Goal: Ask a question

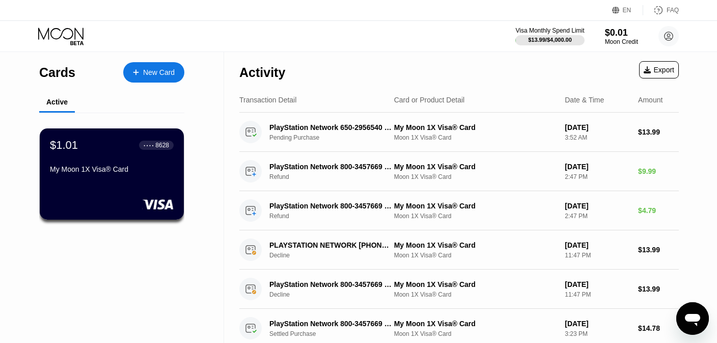
click at [218, 181] on div "Cards New Card Active $1.01 ● ● ● ● 8628 My Moon 1X Visa® Card" at bounding box center [112, 219] width 224 height 335
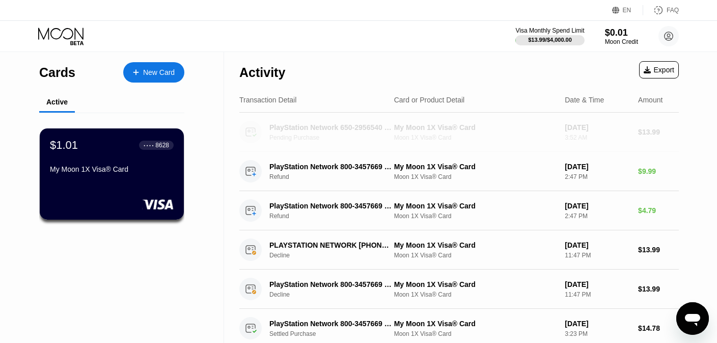
click at [453, 129] on div "My Moon 1X Visa® Card" at bounding box center [475, 127] width 163 height 8
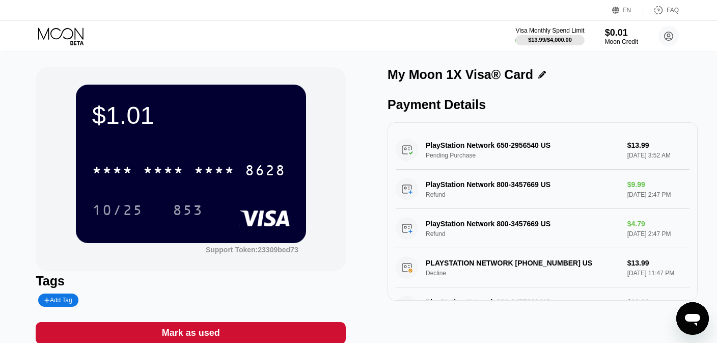
click at [479, 145] on div "PlayStation Network 650-2956540 US Pending Purchase $13.99 [DATE] 3:52 AM" at bounding box center [543, 149] width 294 height 39
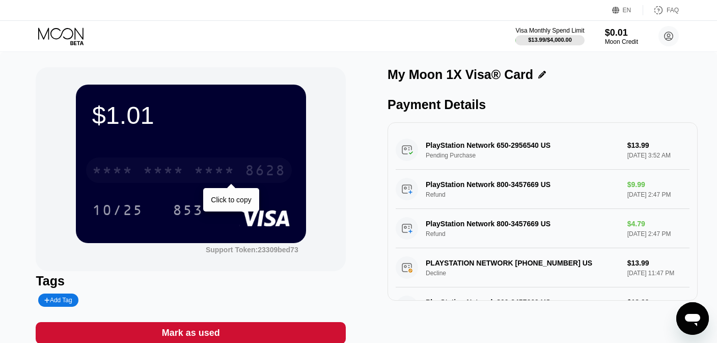
click at [215, 171] on div "* * * *" at bounding box center [214, 171] width 41 height 16
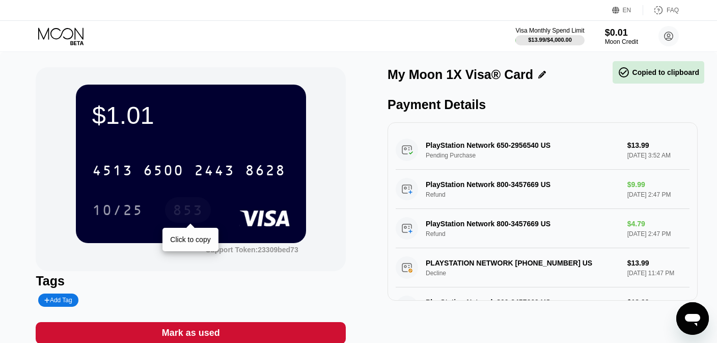
click at [198, 212] on div "853" at bounding box center [188, 211] width 31 height 16
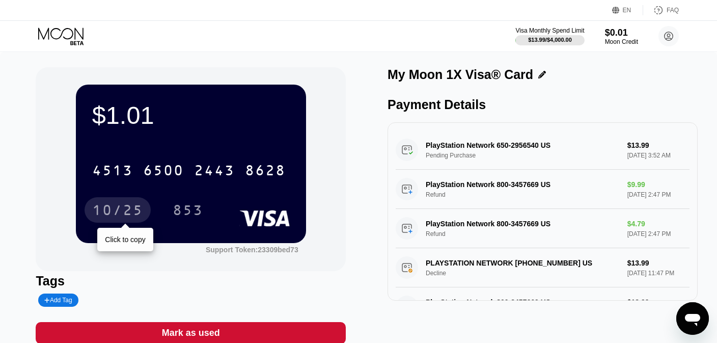
click at [108, 205] on div "10/25" at bounding box center [117, 211] width 51 height 16
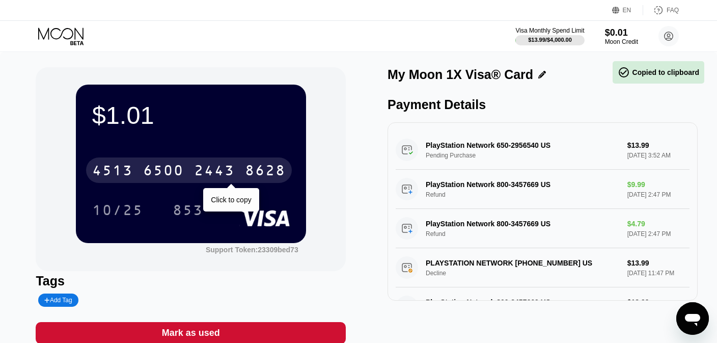
click at [195, 172] on div "2443" at bounding box center [214, 171] width 41 height 16
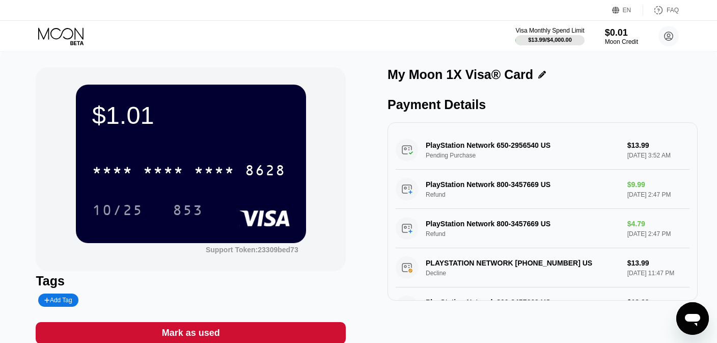
click at [345, 93] on div "$1.01 * * * * * * * * * * * * 8628 10/25 853 Support Token: 23309bed73" at bounding box center [191, 169] width 310 height 204
click at [540, 40] on div "$13.99 / $4,000.00" at bounding box center [550, 40] width 44 height 6
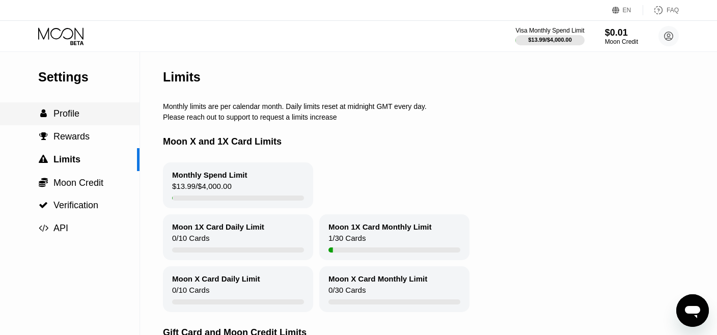
click at [71, 114] on span "Profile" at bounding box center [66, 113] width 26 height 10
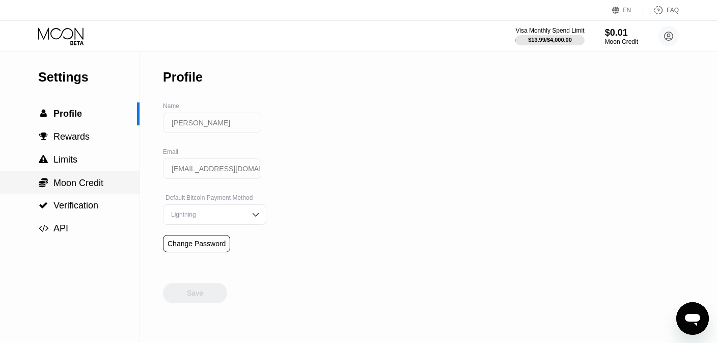
click at [65, 183] on span "Moon Credit" at bounding box center [78, 183] width 50 height 10
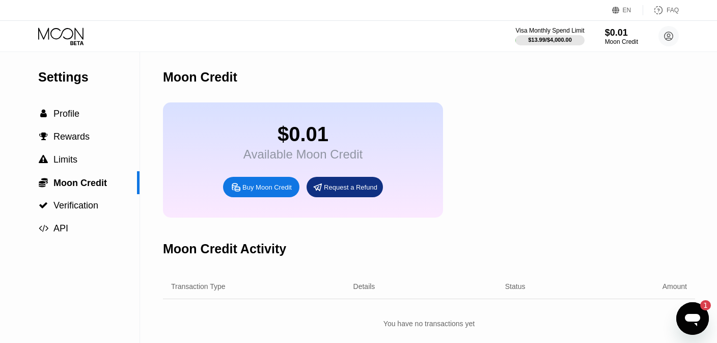
click at [693, 307] on div "1" at bounding box center [701, 305] width 20 height 10
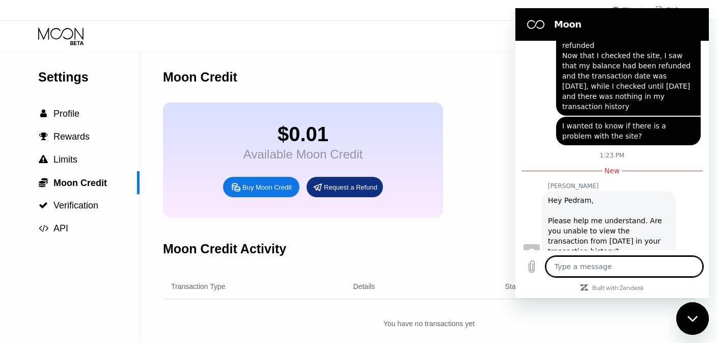
scroll to position [717, 0]
type textarea "x"
click at [606, 265] on textarea at bounding box center [624, 266] width 157 height 20
paste textarea "I see it now, but on August 15th it didn't show any transactions from August 14…"
type textarea "I see it now, but on August 15th it didn't show any transactions from August 14…"
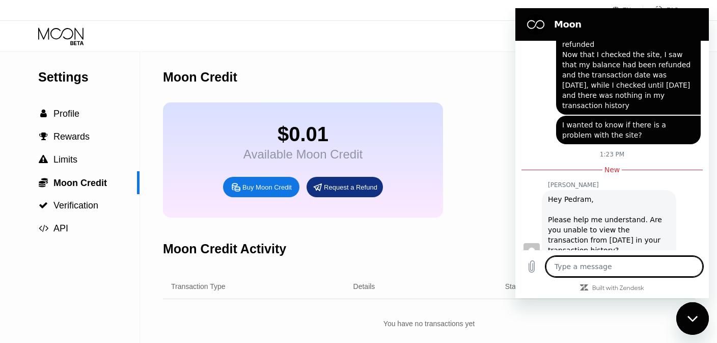
type textarea "x"
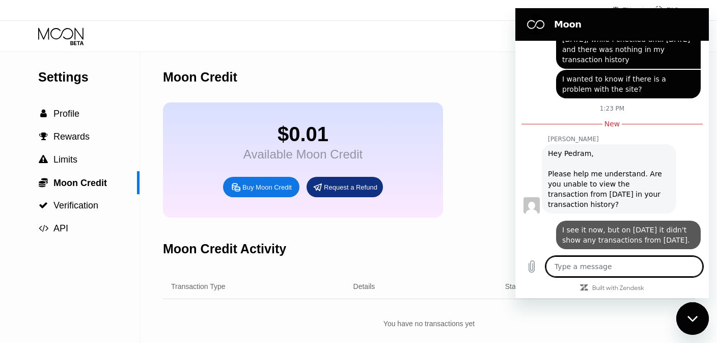
scroll to position [761, 0]
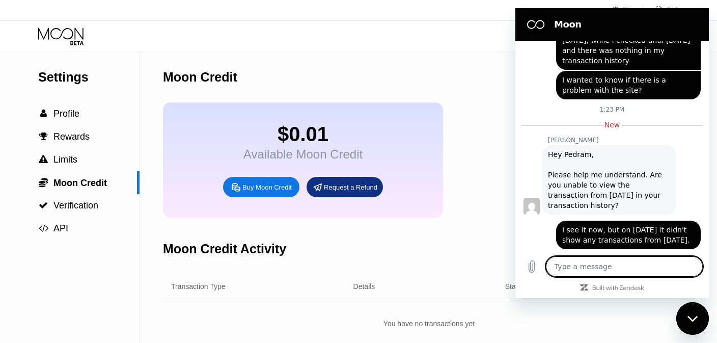
type textarea "x"
click at [572, 268] on textarea at bounding box center [624, 266] width 157 height 20
drag, startPoint x: 572, startPoint y: 268, endPoint x: 604, endPoint y: 190, distance: 84.5
click at [572, 268] on textarea at bounding box center [624, 266] width 157 height 20
click at [655, 263] on textarea at bounding box center [624, 266] width 157 height 20
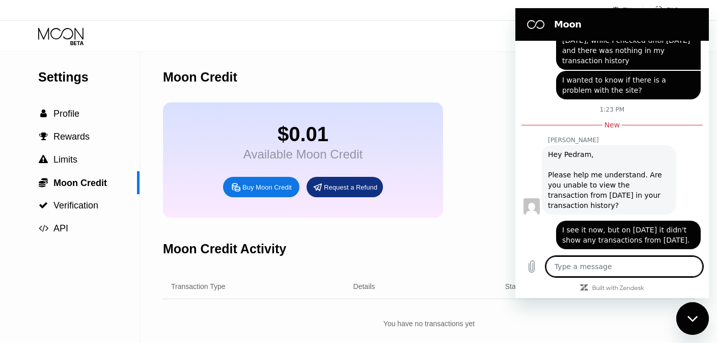
paste textarea "But I checked today and saw that an amount was refunded to my card on August 14…"
type textarea "But I checked today and saw that an amount was refunded to my card on August 14…"
type textarea "x"
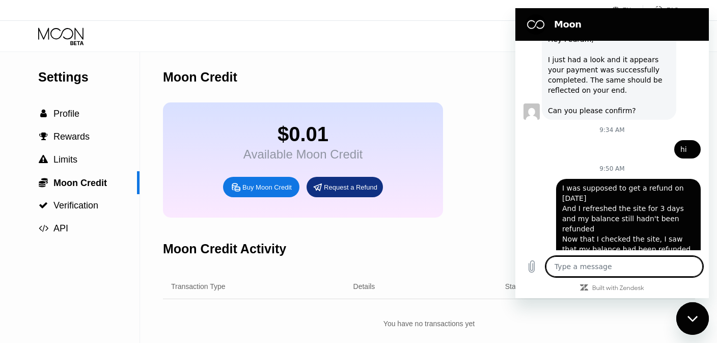
scroll to position [531, 0]
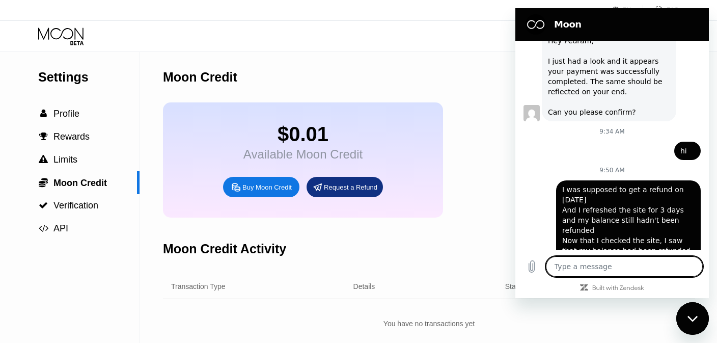
click at [715, 107] on div "Settings  Profile  Rewards  Limits  Moon Credit  Verification  API Moon C…" at bounding box center [358, 197] width 717 height 291
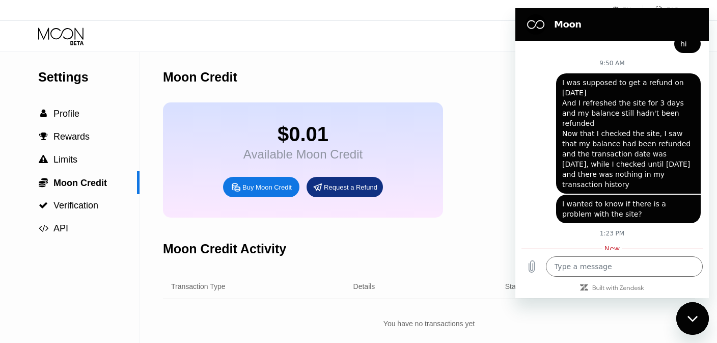
scroll to position [638, 0]
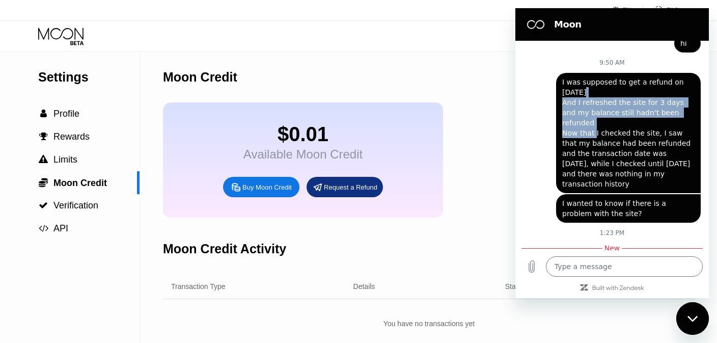
drag, startPoint x: 594, startPoint y: 108, endPoint x: 625, endPoint y: 67, distance: 51.5
click at [625, 78] on span "I was supposed to get a refund on August 14th And I refreshed the site for 3 da…" at bounding box center [627, 133] width 131 height 110
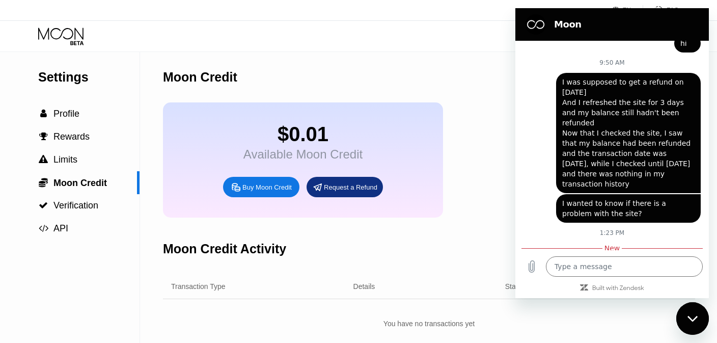
click at [672, 105] on span "I was supposed to get a refund on August 14th And I refreshed the site for 3 da…" at bounding box center [627, 133] width 131 height 110
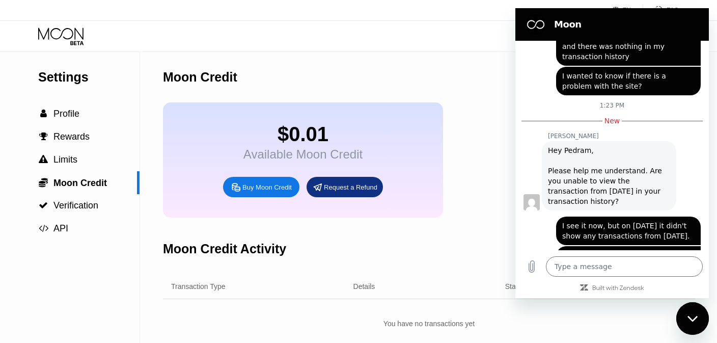
scroll to position [801, 0]
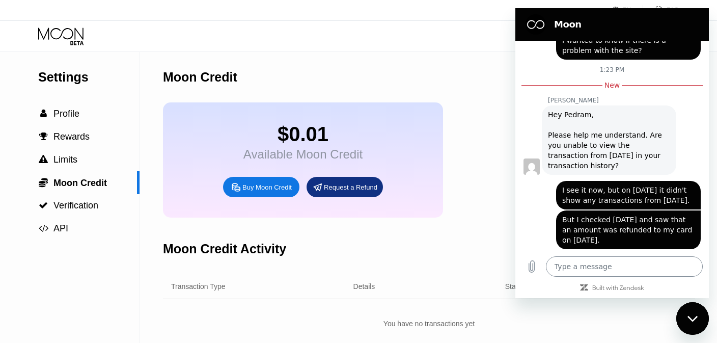
type textarea "x"
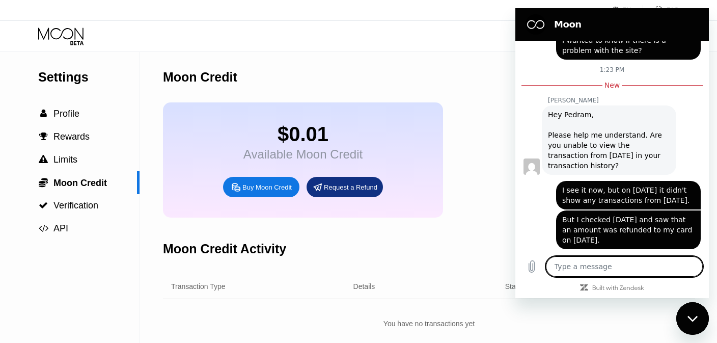
click at [602, 274] on textarea at bounding box center [624, 266] width 157 height 20
paste textarea "If an amount is refunded to the card, will it be recorded and shown in the tran…"
type textarea "If an amount is refunded to the card, will it be recorded and shown in the tran…"
type textarea "x"
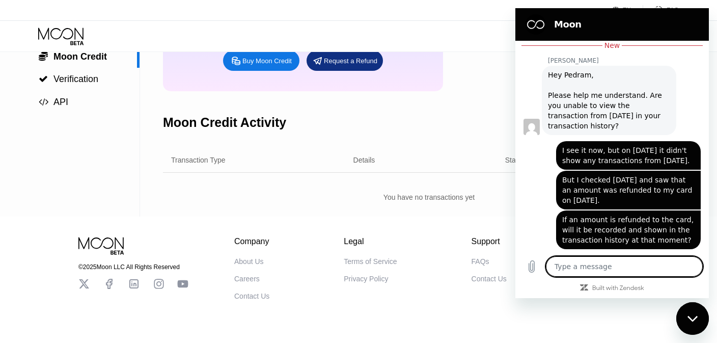
scroll to position [0, 0]
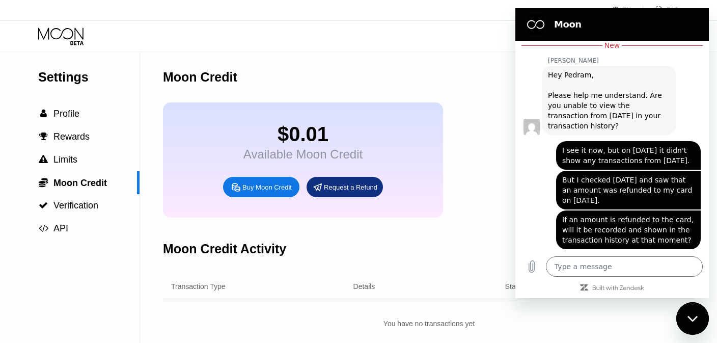
click at [337, 144] on div "$0.01" at bounding box center [302, 134] width 119 height 23
click at [469, 72] on div "Moon Credit" at bounding box center [429, 77] width 532 height 50
click at [467, 63] on div "Moon Credit" at bounding box center [429, 77] width 532 height 50
click at [693, 312] on div "Close messaging window" at bounding box center [692, 318] width 31 height 31
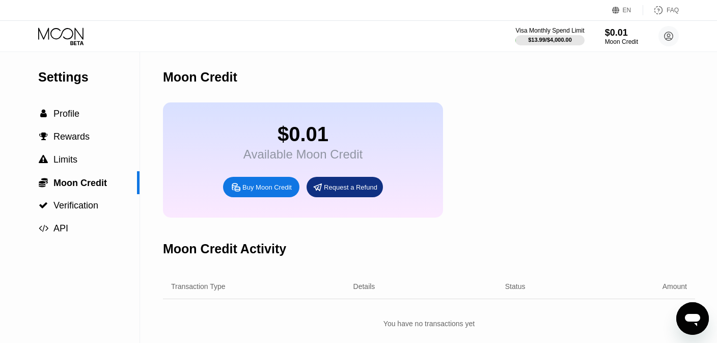
click at [204, 76] on div "Moon Credit" at bounding box center [200, 77] width 74 height 15
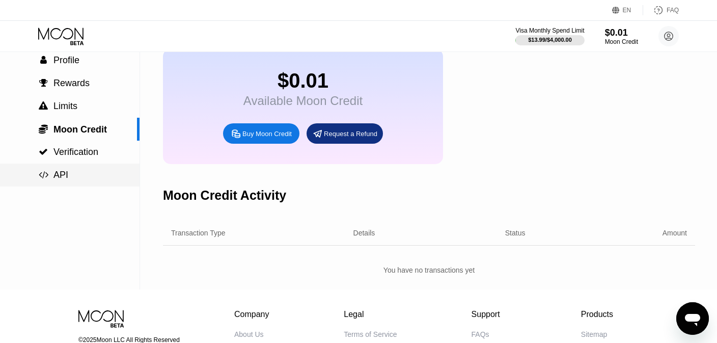
scroll to position [52, 0]
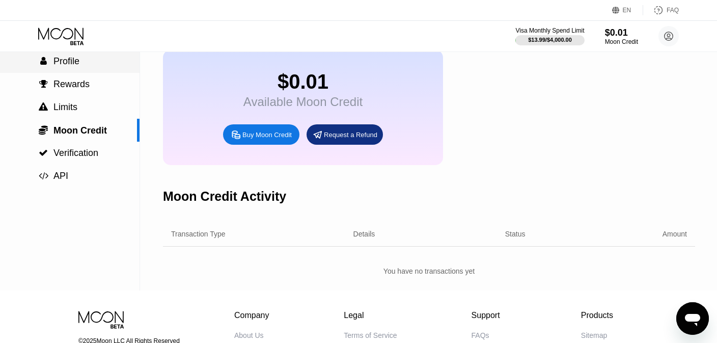
click at [71, 65] on span "Profile" at bounding box center [66, 61] width 26 height 10
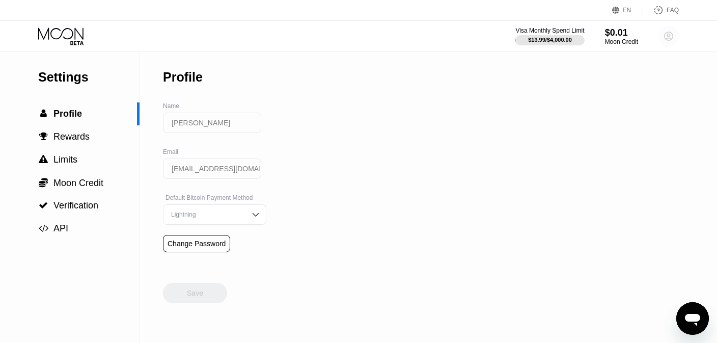
click at [673, 40] on circle at bounding box center [668, 36] width 20 height 20
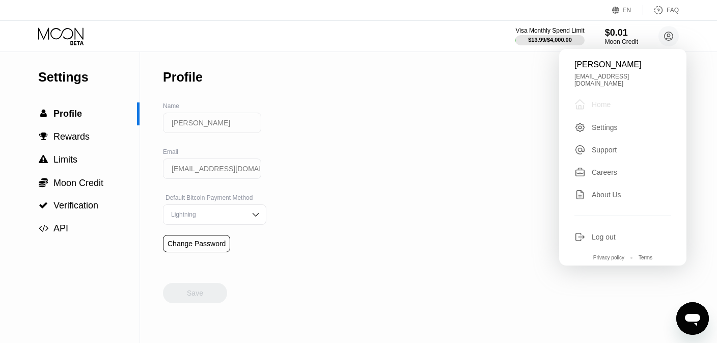
click at [599, 104] on div " Home" at bounding box center [622, 104] width 97 height 12
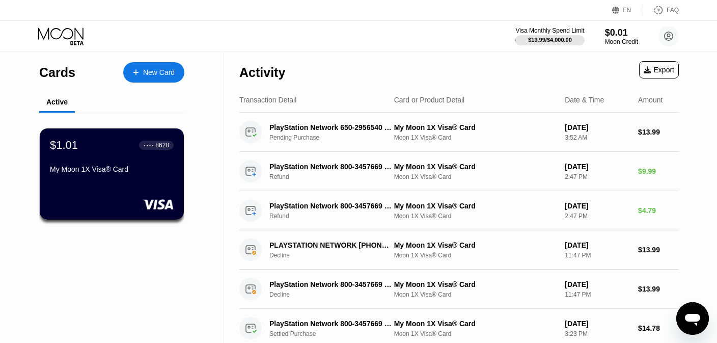
type textarea "x"
